Goal: Task Accomplishment & Management: Manage account settings

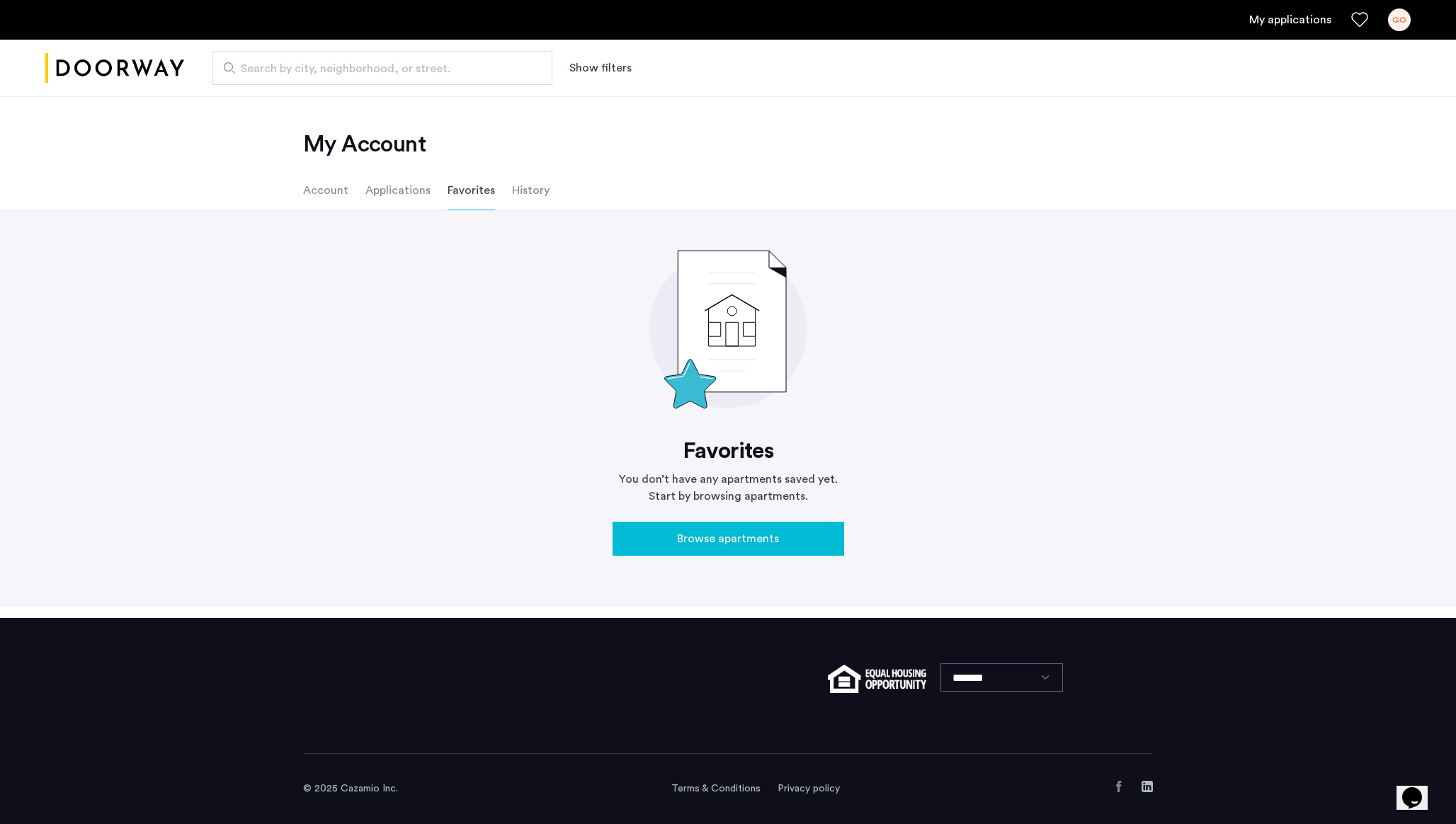
click at [308, 190] on li "Account" at bounding box center [326, 190] width 45 height 40
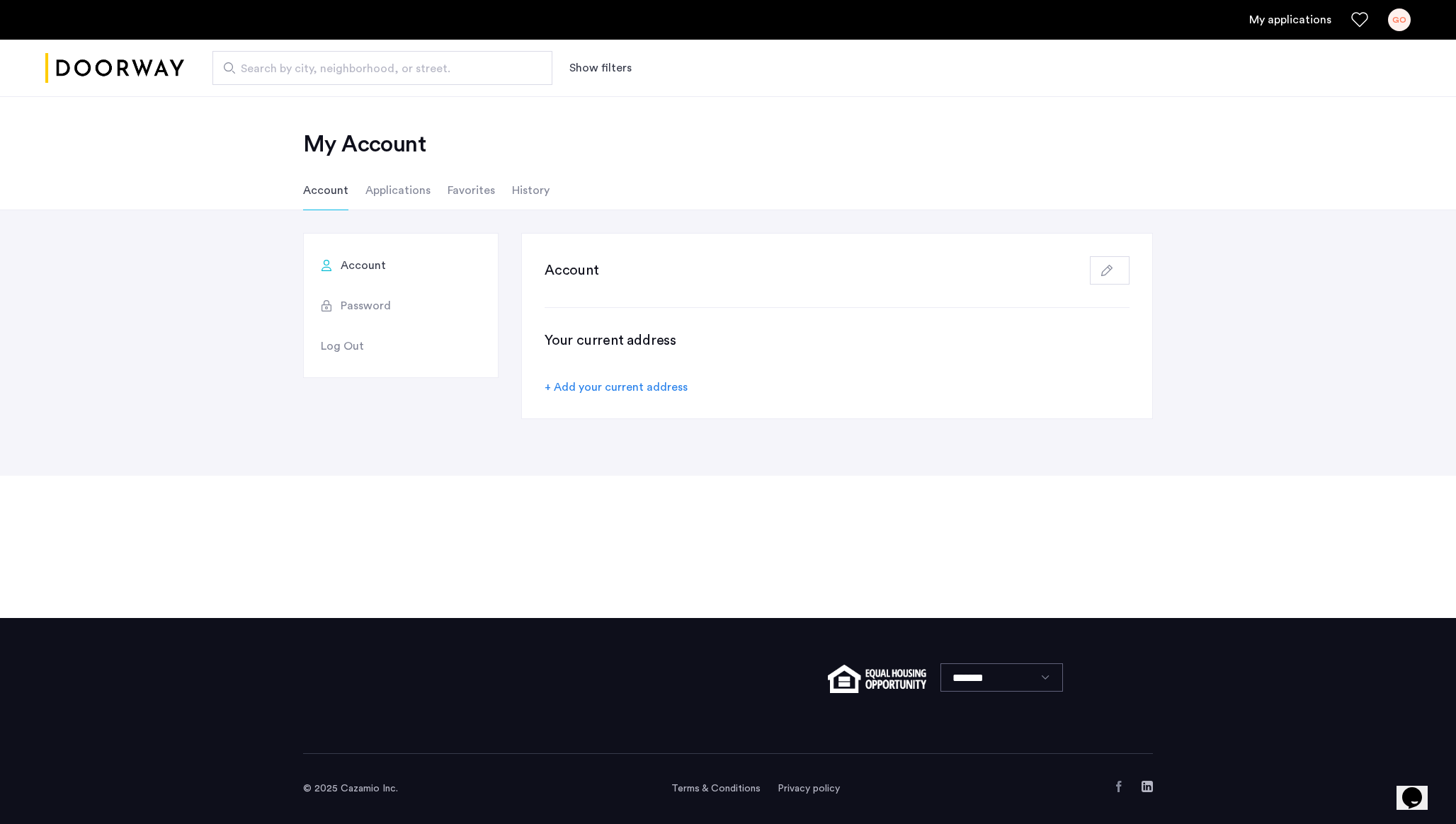
click at [436, 192] on ul "Account Applications Favorites History" at bounding box center [728, 190] width 892 height 40
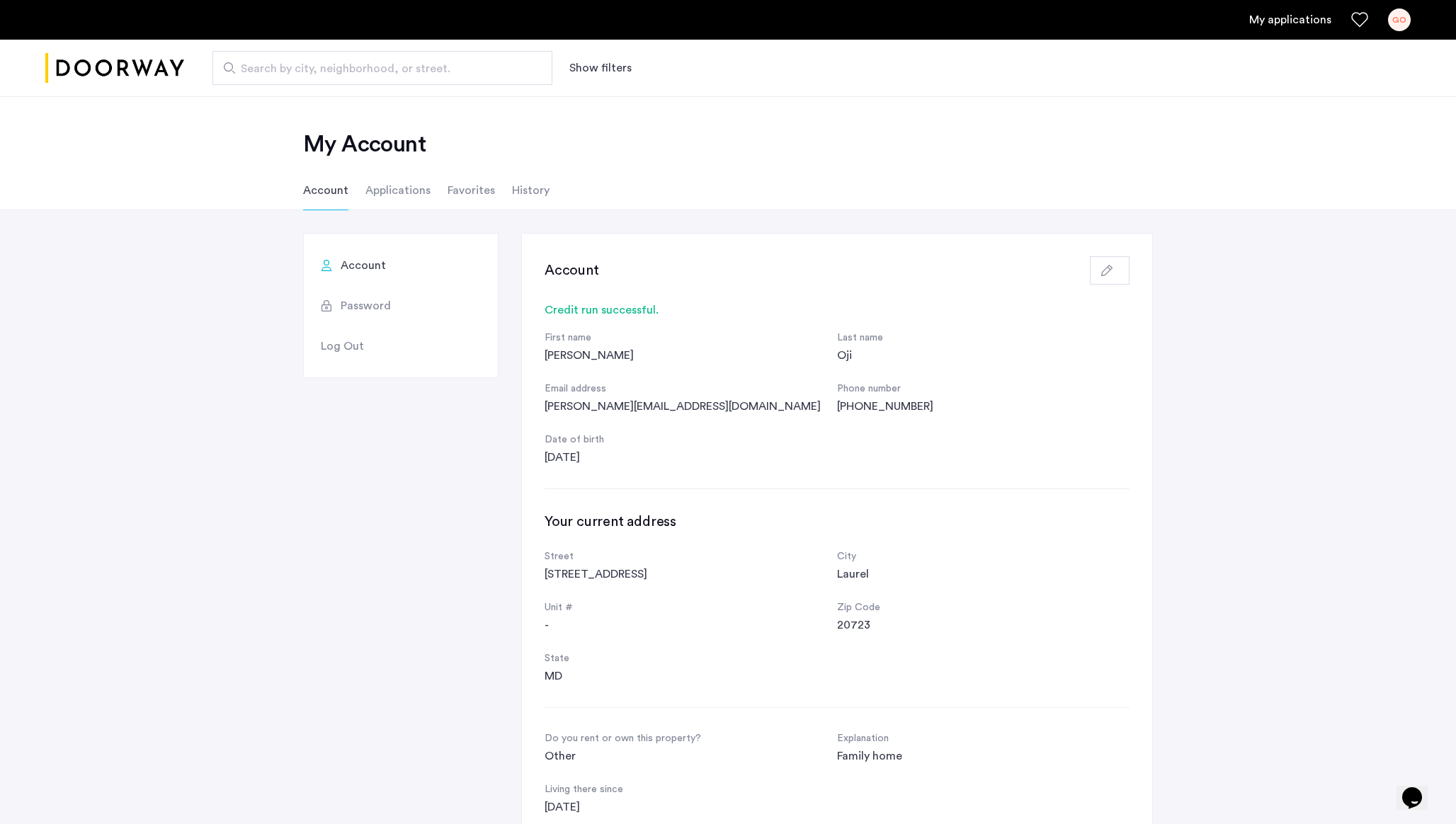
click at [417, 190] on li "Applications" at bounding box center [397, 190] width 65 height 40
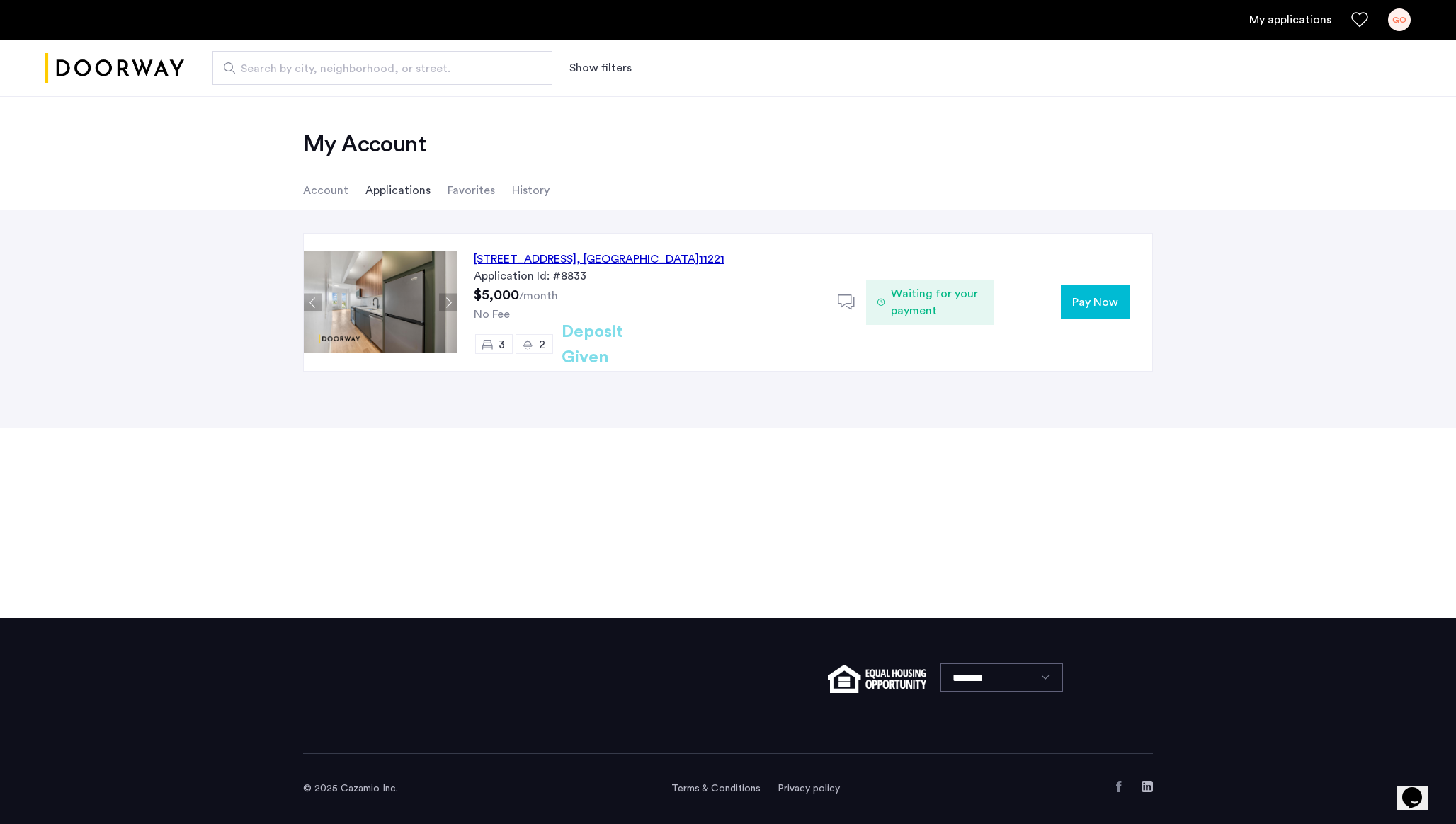
click at [1077, 297] on span "Pay Now" at bounding box center [1095, 302] width 46 height 17
